Goal: Task Accomplishment & Management: Use online tool/utility

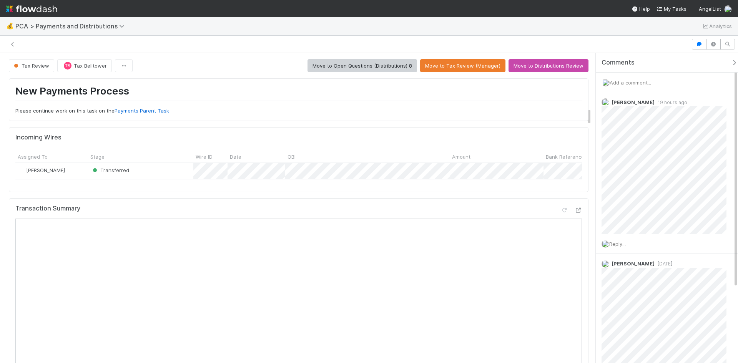
scroll to position [922, 0]
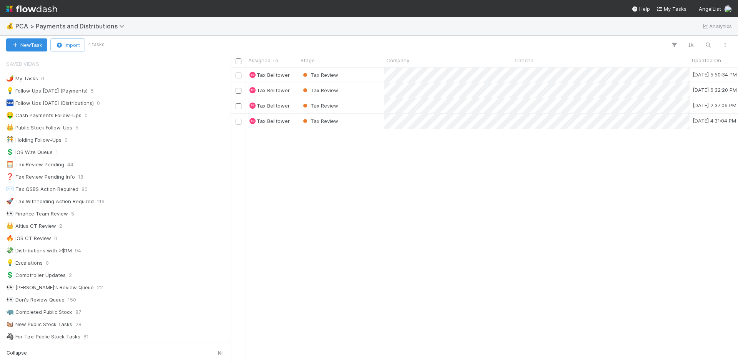
scroll to position [290, 502]
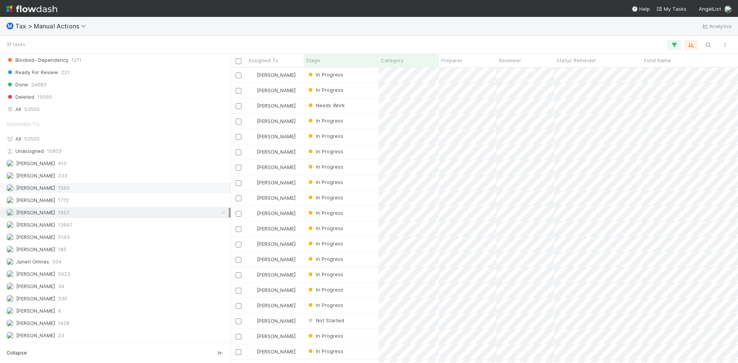
scroll to position [846, 0]
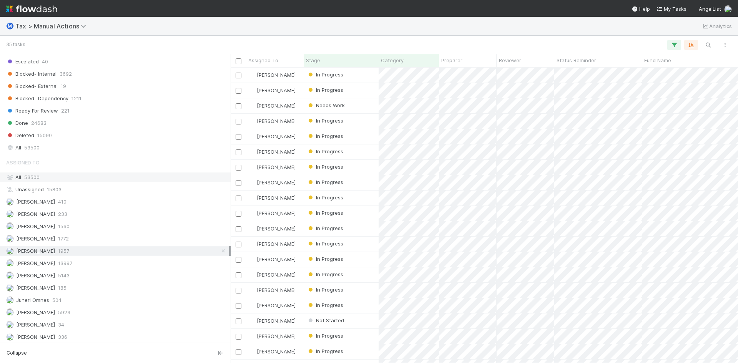
click at [36, 177] on span "53500" at bounding box center [31, 177] width 15 height 6
click at [706, 45] on icon "button" at bounding box center [708, 45] width 8 height 7
click at [646, 33] on input at bounding box center [668, 32] width 77 height 9
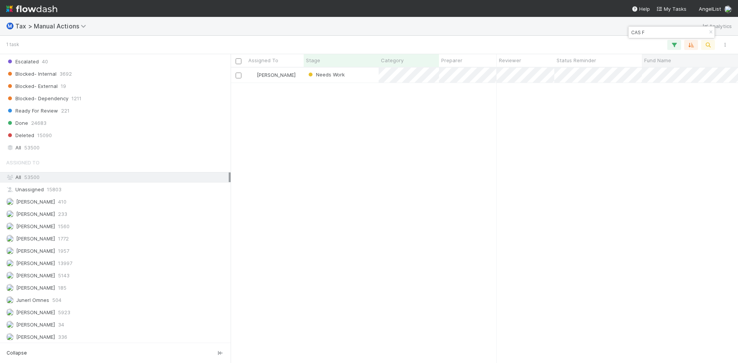
scroll to position [290, 502]
type input "CAS F"
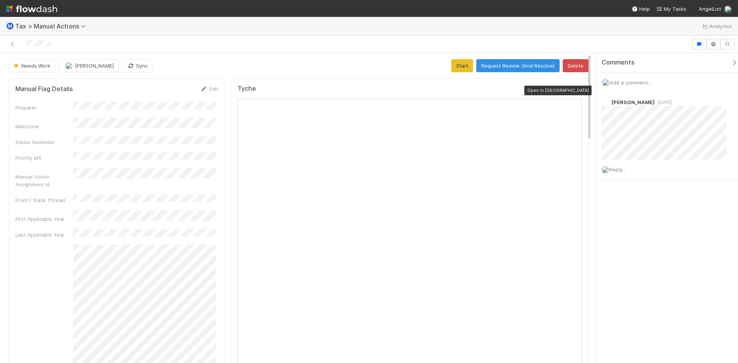
click at [574, 88] on icon at bounding box center [578, 90] width 8 height 5
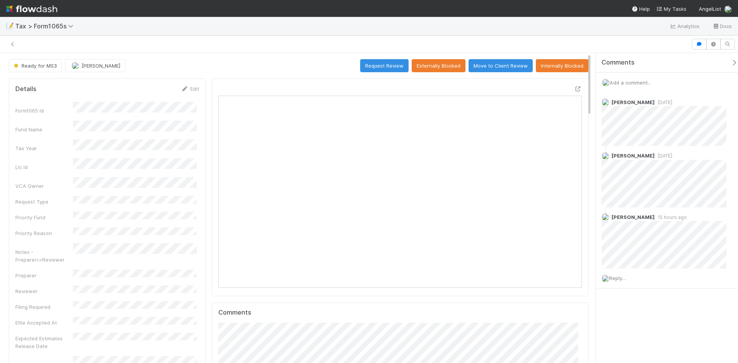
scroll to position [150, 354]
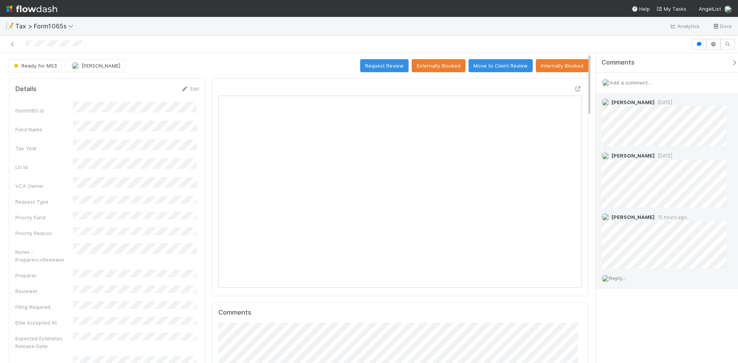
click at [626, 278] on span "Reply..." at bounding box center [617, 278] width 17 height 6
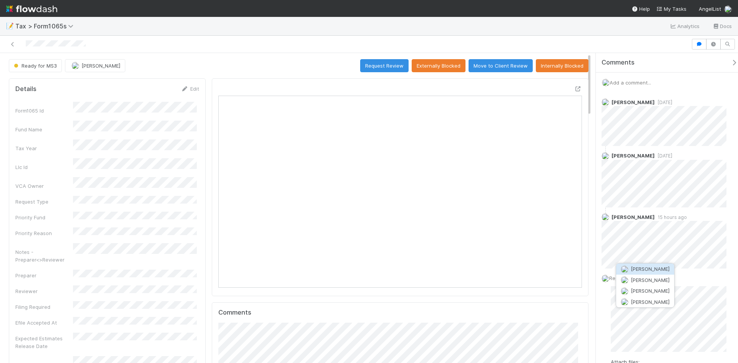
click at [648, 268] on span "Sam Dragul" at bounding box center [650, 269] width 39 height 6
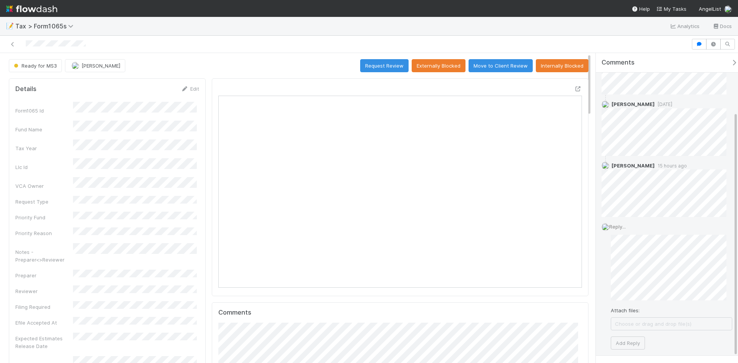
scroll to position [83, 0]
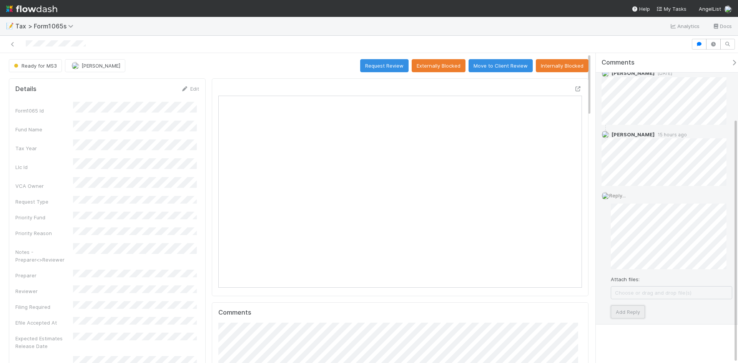
click at [618, 311] on button "Add Reply" at bounding box center [628, 312] width 34 height 13
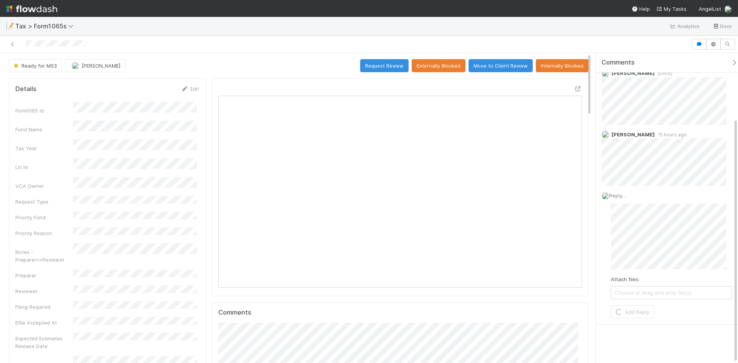
scroll to position [0, 0]
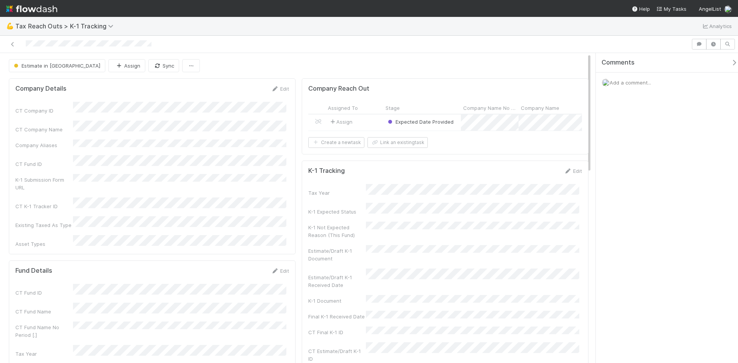
click at [164, 126] on div "CT Company Name" at bounding box center [152, 127] width 274 height 13
copy div
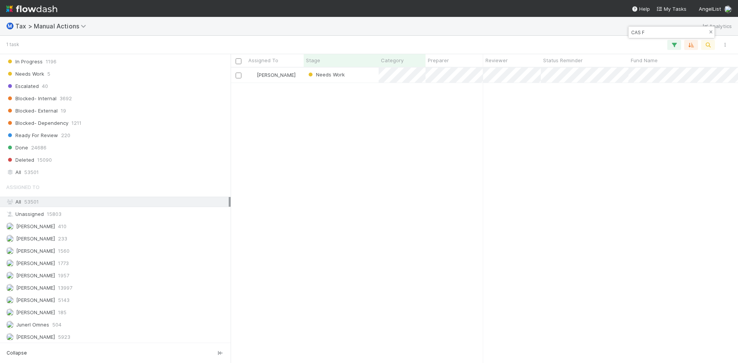
scroll to position [871, 0]
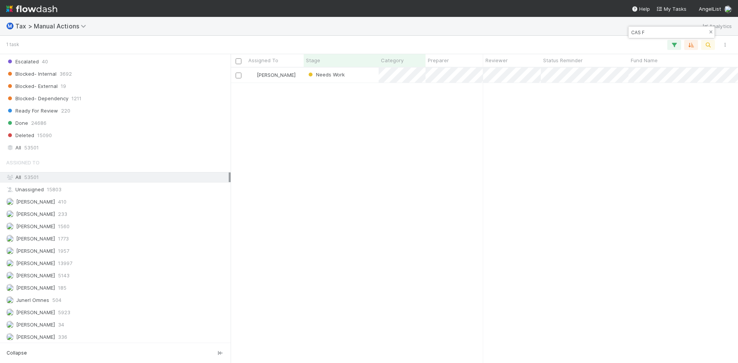
click at [709, 32] on icon "button" at bounding box center [711, 32] width 8 height 5
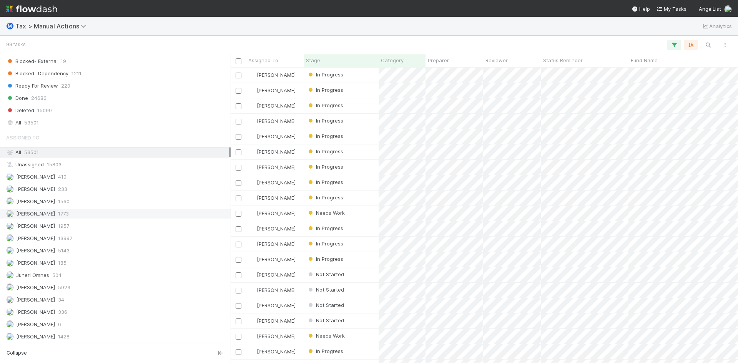
scroll to position [909, 0]
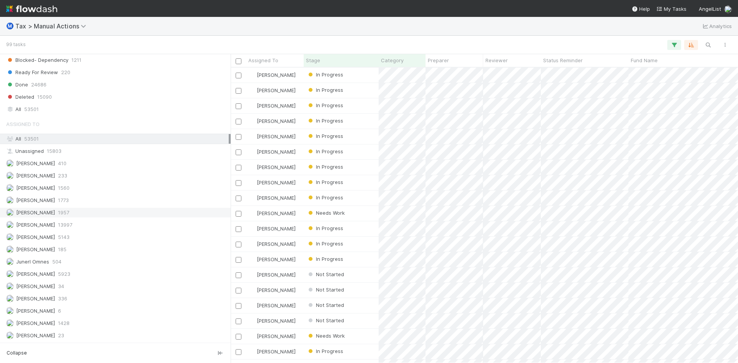
click at [43, 214] on span "[PERSON_NAME]" at bounding box center [35, 212] width 39 height 6
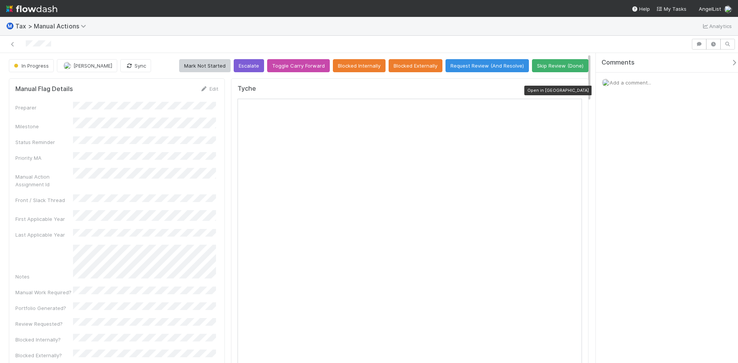
click at [575, 88] on div at bounding box center [578, 90] width 8 height 8
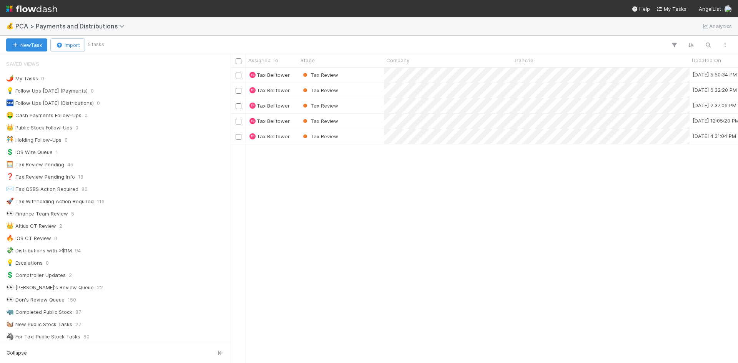
scroll to position [290, 502]
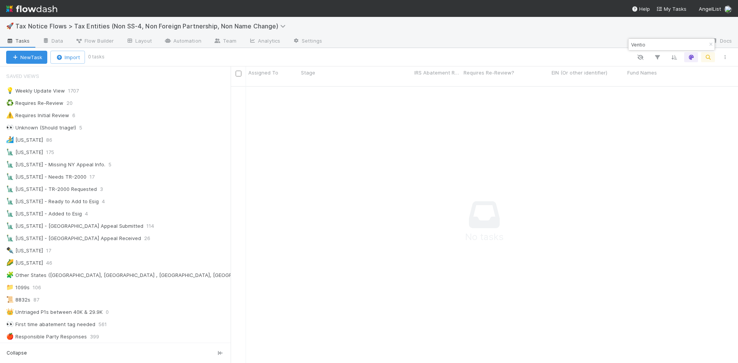
scroll to position [272, 502]
drag, startPoint x: 654, startPoint y: 43, endPoint x: 623, endPoint y: 45, distance: 30.8
click at [623, 45] on body "🚀 Tax Notice Flows > Tax Entities (Non SS-4, Non Foreign Partnership, Non Name …" at bounding box center [369, 181] width 738 height 363
type input "V"
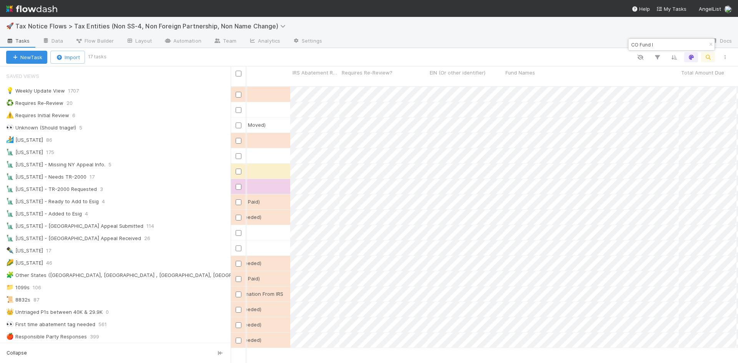
scroll to position [0, 131]
type input "CO Fund I"
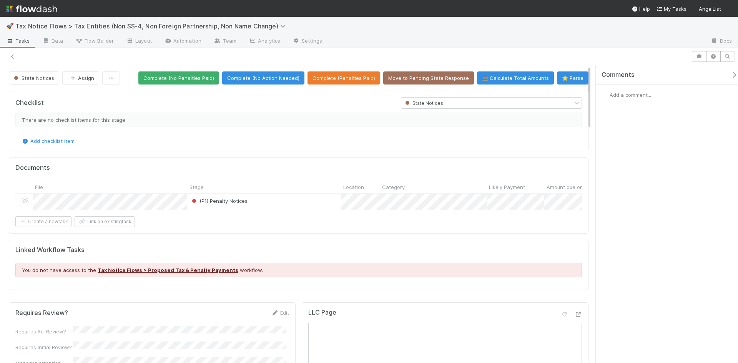
scroll to position [0, 15]
click at [264, 201] on div "(P1) Penalty Notices" at bounding box center [249, 202] width 154 height 16
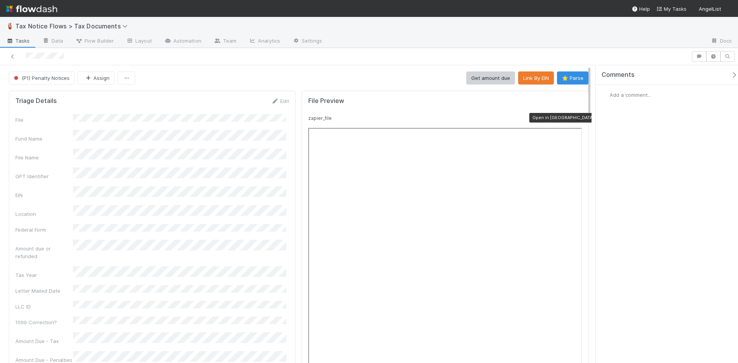
click at [574, 117] on icon at bounding box center [578, 118] width 8 height 5
